Goal: Task Accomplishment & Management: Manage account settings

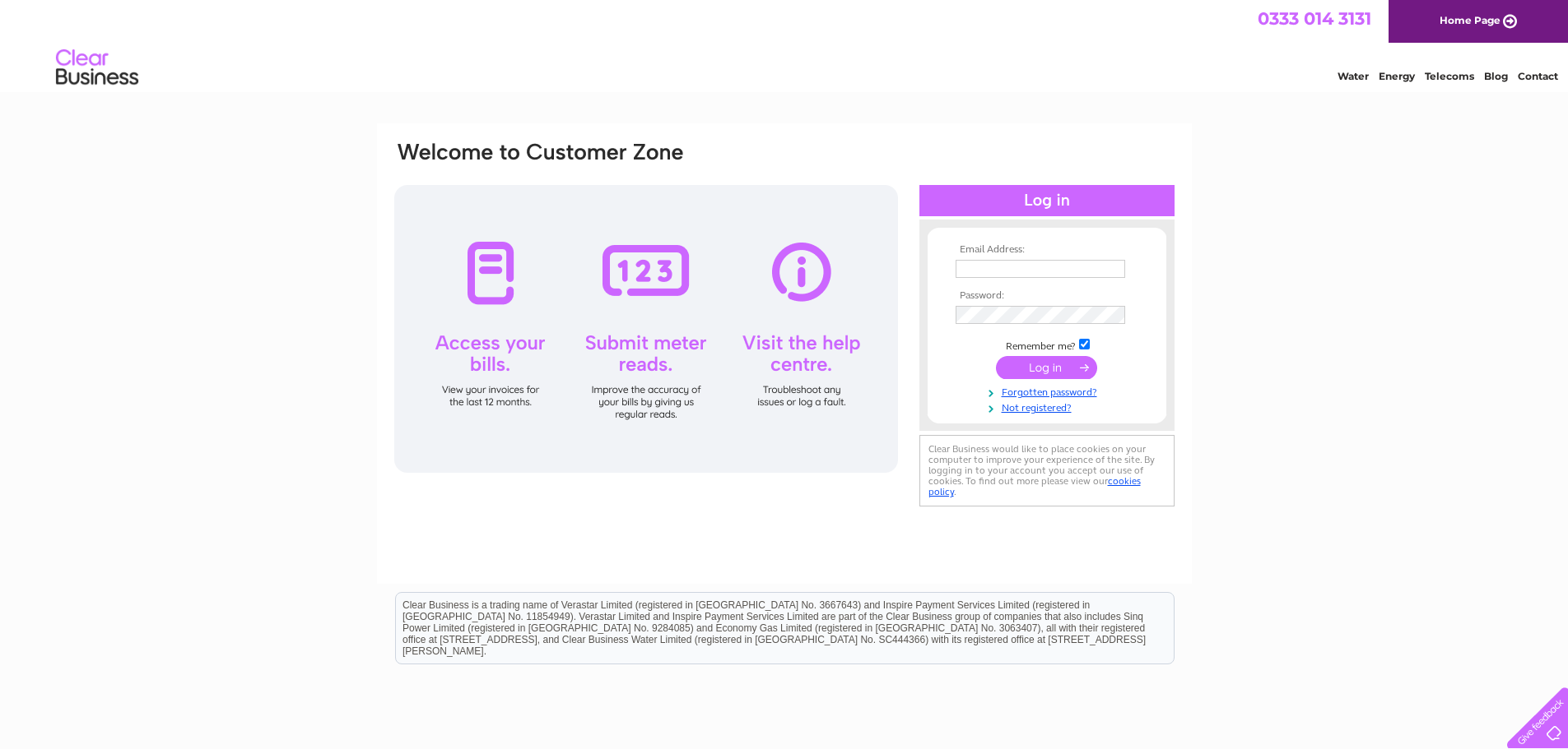
type input "purchase.ledger@ahkgroup.com"
click at [1049, 371] on input "submit" at bounding box center [1047, 368] width 101 height 23
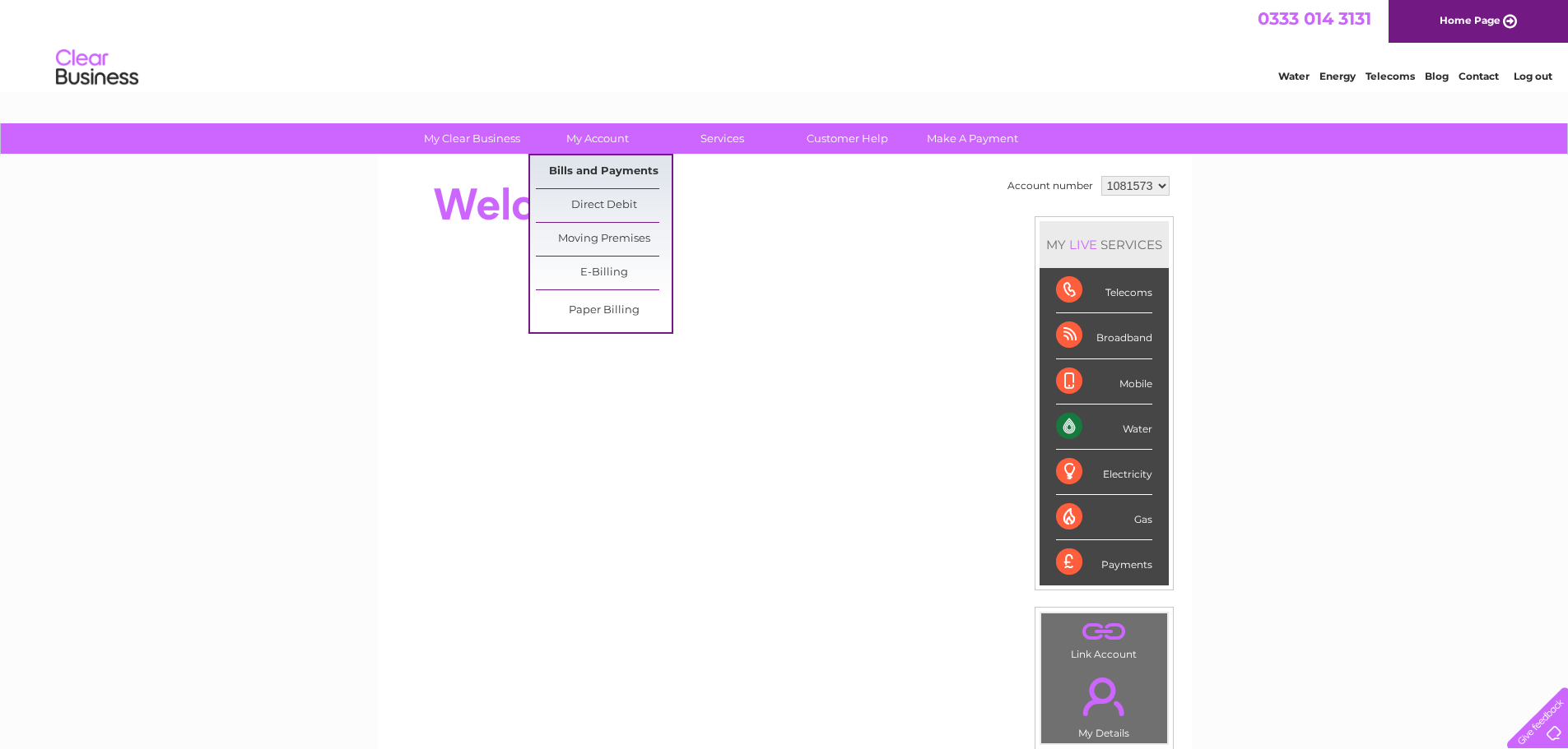
click at [612, 166] on link "Bills and Payments" at bounding box center [603, 171] width 136 height 33
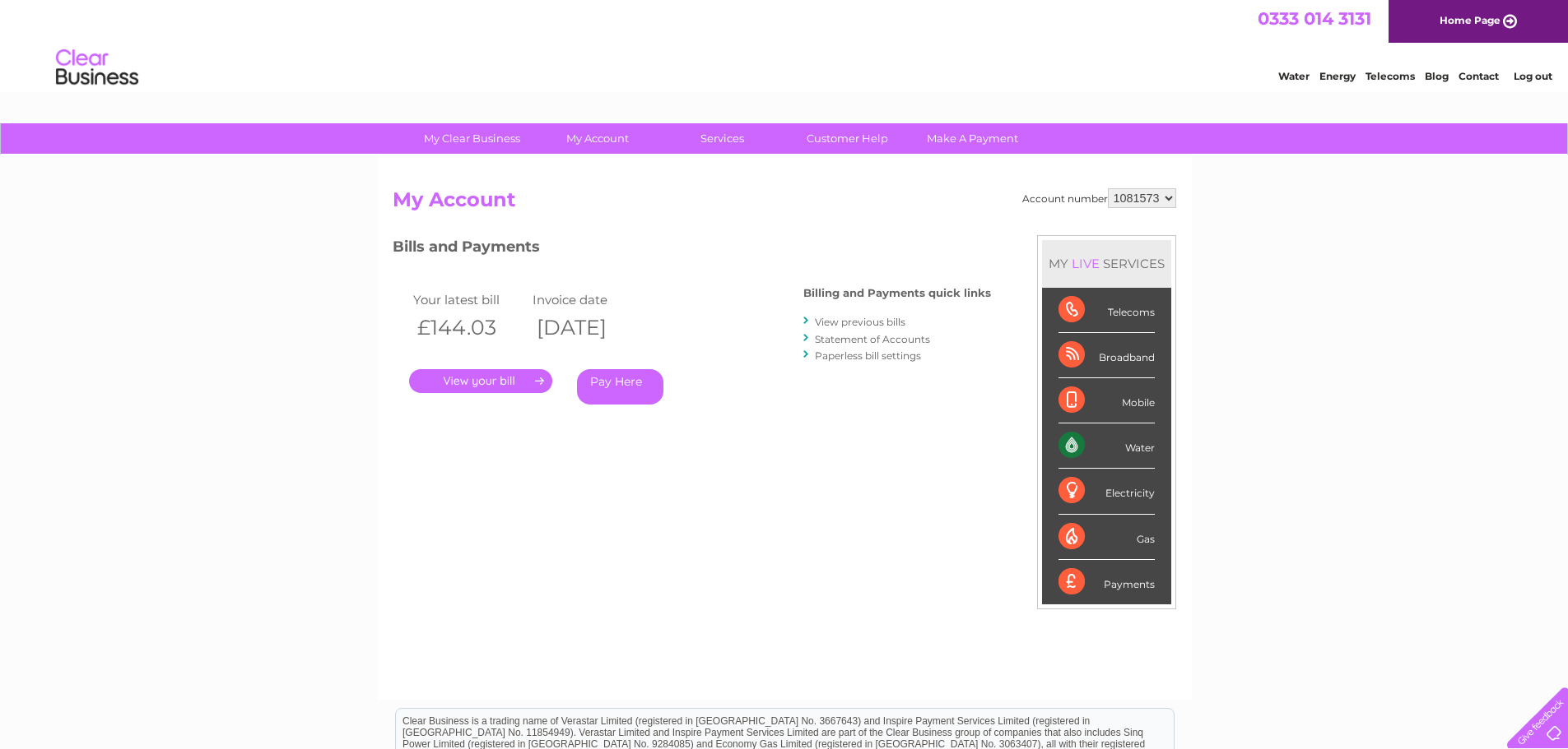
click at [532, 378] on link "." at bounding box center [480, 381] width 143 height 24
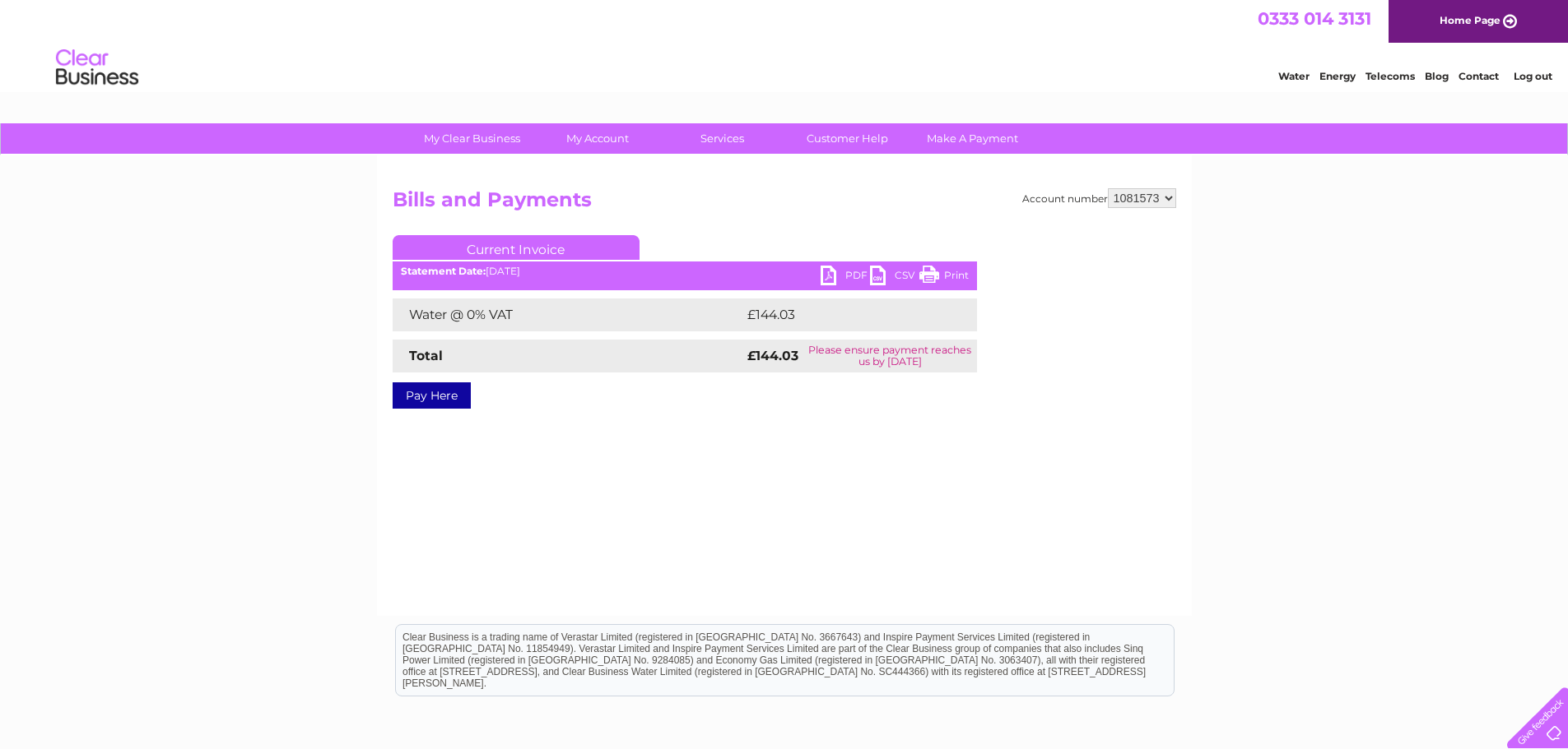
click at [849, 281] on link "PDF" at bounding box center [845, 277] width 50 height 24
